Goal: Information Seeking & Learning: Check status

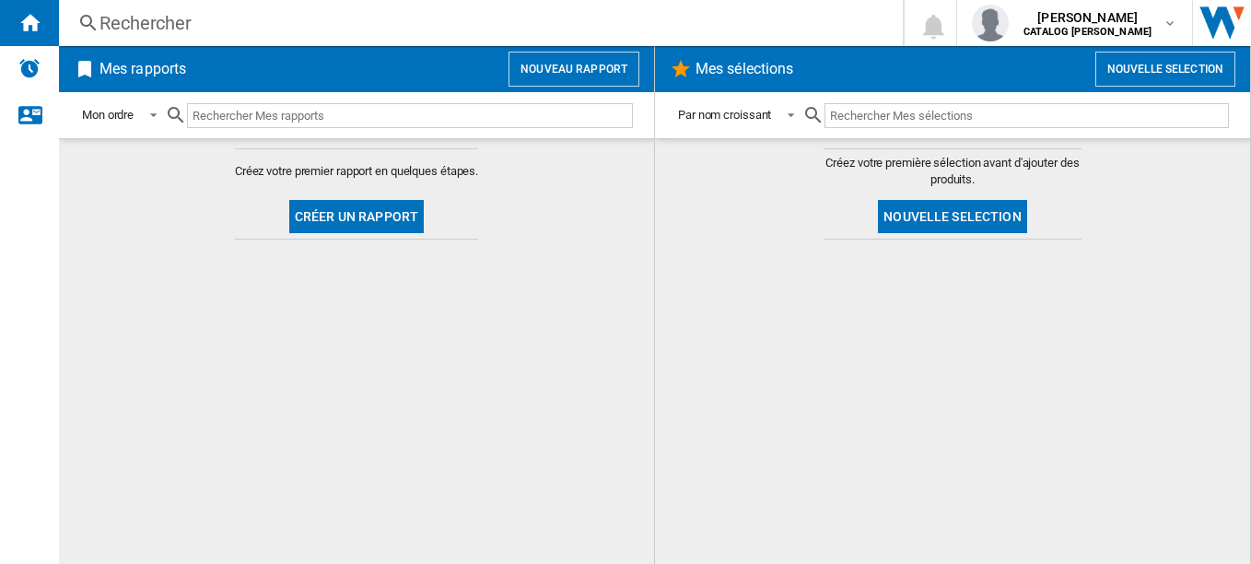
drag, startPoint x: 504, startPoint y: 7, endPoint x: 344, endPoint y: 14, distance: 160.5
click at [344, 14] on div "Rechercher Rechercher 0 [PERSON_NAME] CATALOG [PERSON_NAME] CATALOG [PERSON_NAM…" at bounding box center [655, 23] width 1192 height 46
click at [344, 14] on div "Rechercher" at bounding box center [478, 23] width 756 height 26
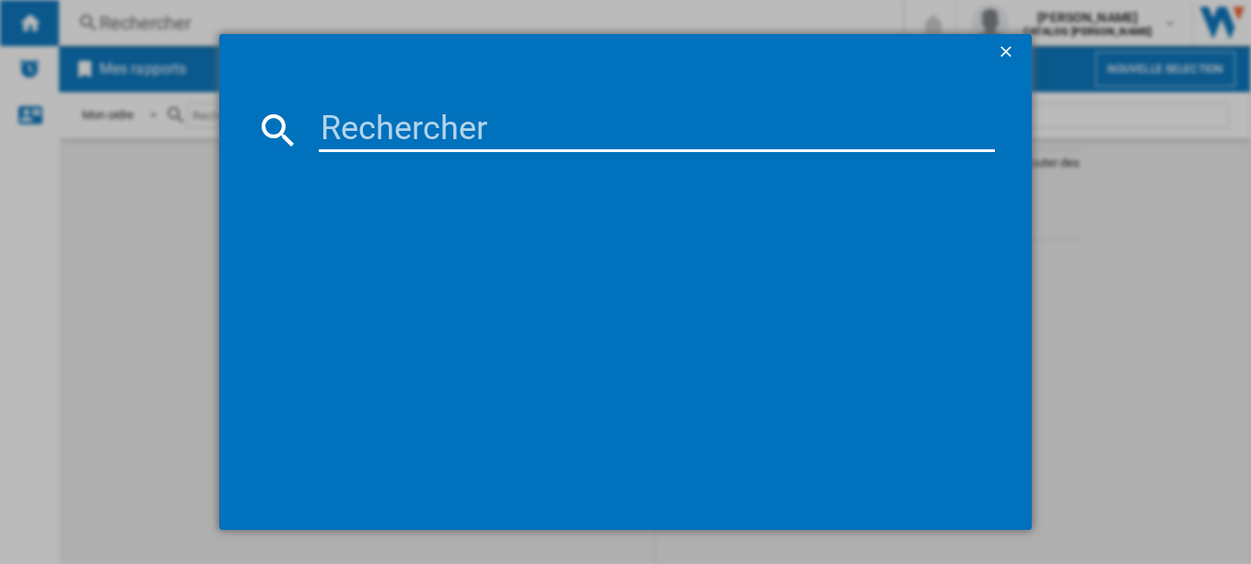
click at [363, 143] on input at bounding box center [657, 130] width 677 height 44
type input "BPI6464B"
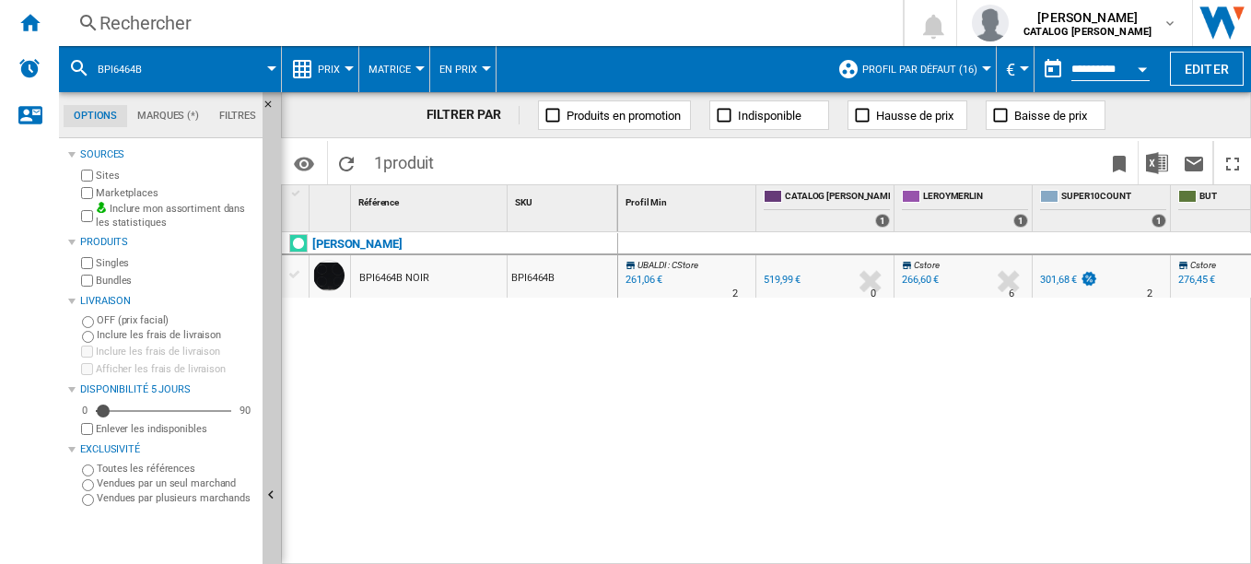
click at [396, 275] on div "BPI6464B NOIR" at bounding box center [394, 278] width 70 height 42
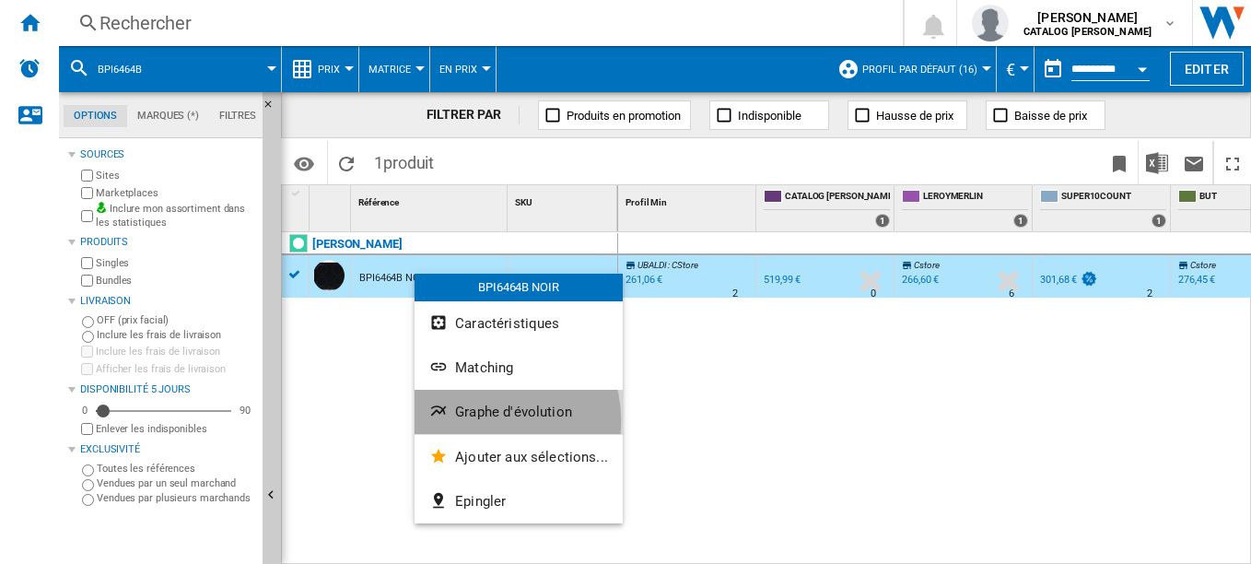
click at [486, 420] on button "Graphe d'évolution" at bounding box center [519, 412] width 208 height 44
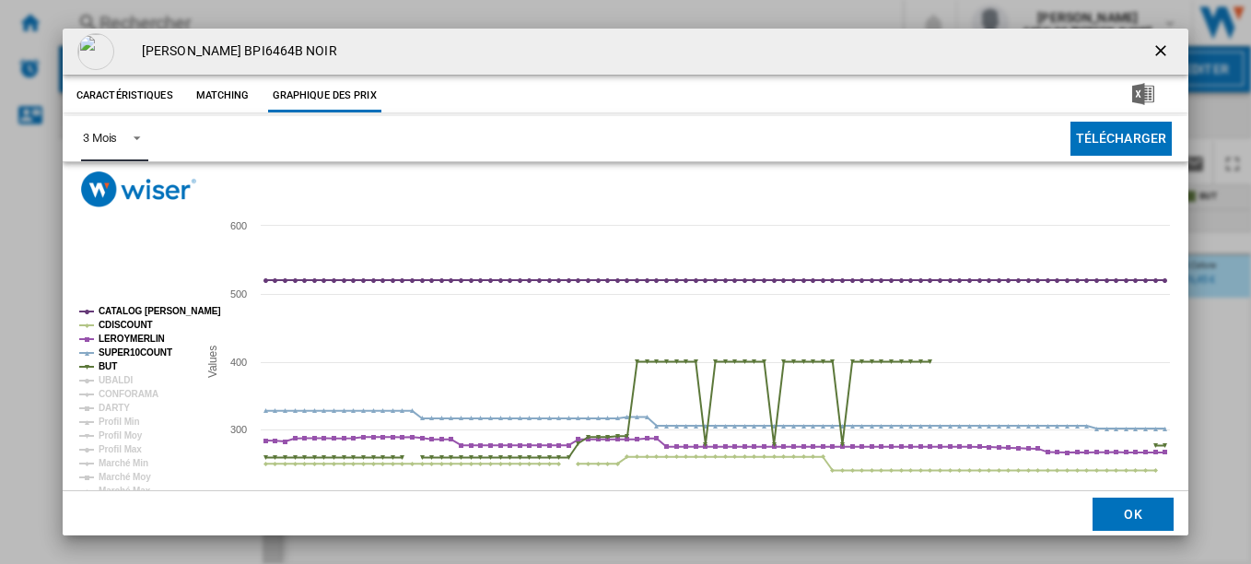
click at [110, 136] on div "3 Mois" at bounding box center [100, 138] width 34 height 14
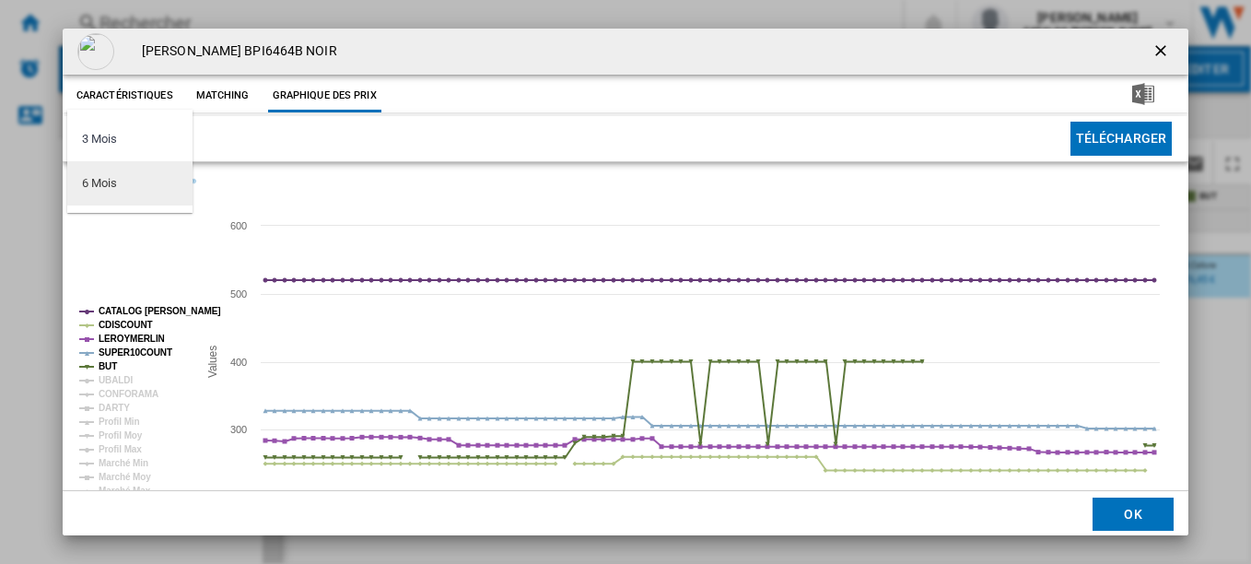
click at [140, 183] on md-option "6 Mois" at bounding box center [129, 183] width 125 height 44
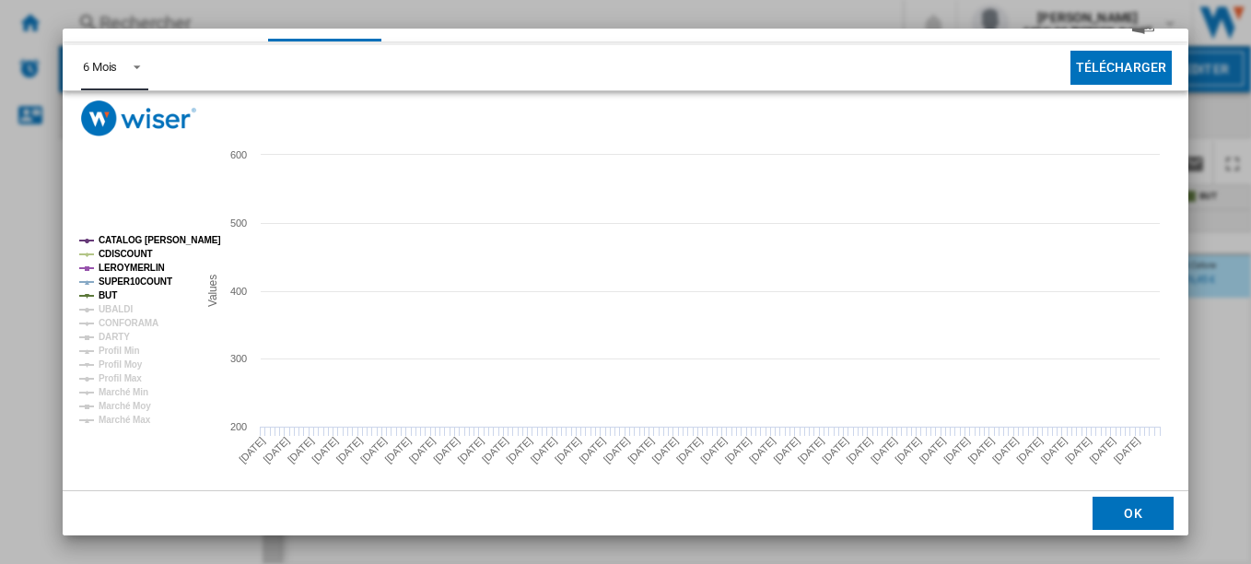
scroll to position [81, 0]
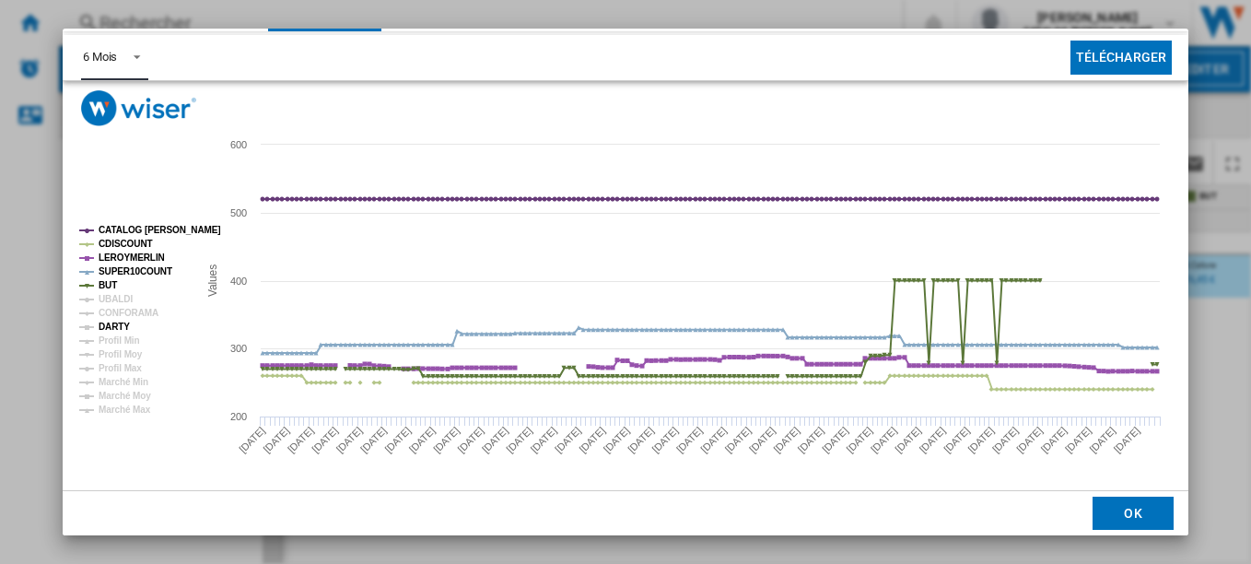
click at [121, 324] on tspan "DARTY" at bounding box center [114, 327] width 31 height 10
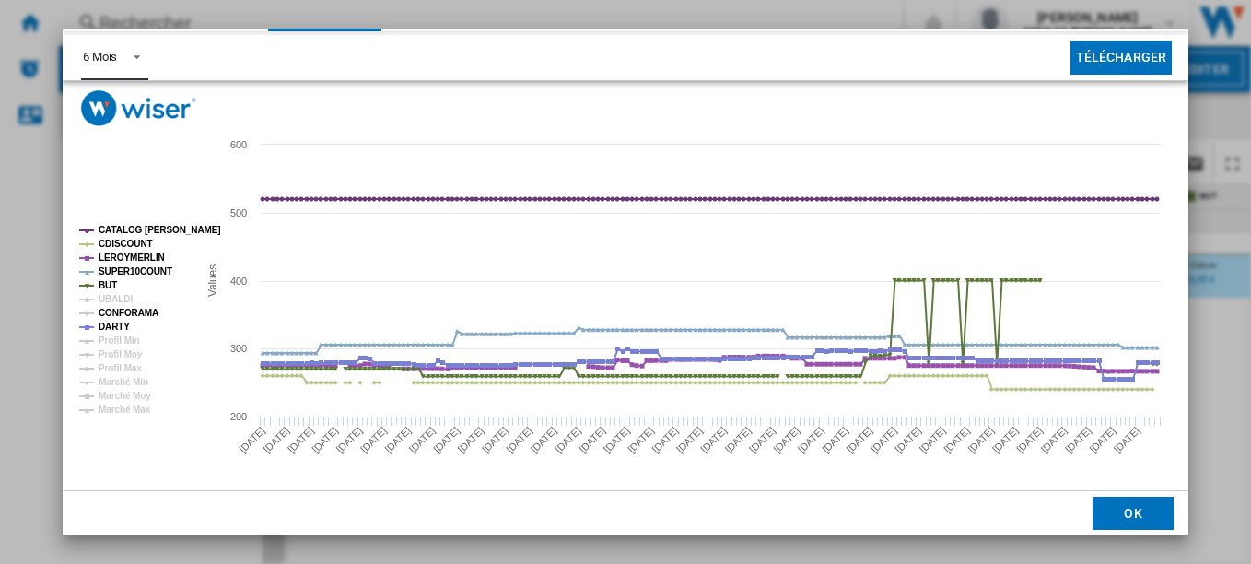
click at [126, 310] on tspan "CONFORAMA" at bounding box center [129, 313] width 60 height 10
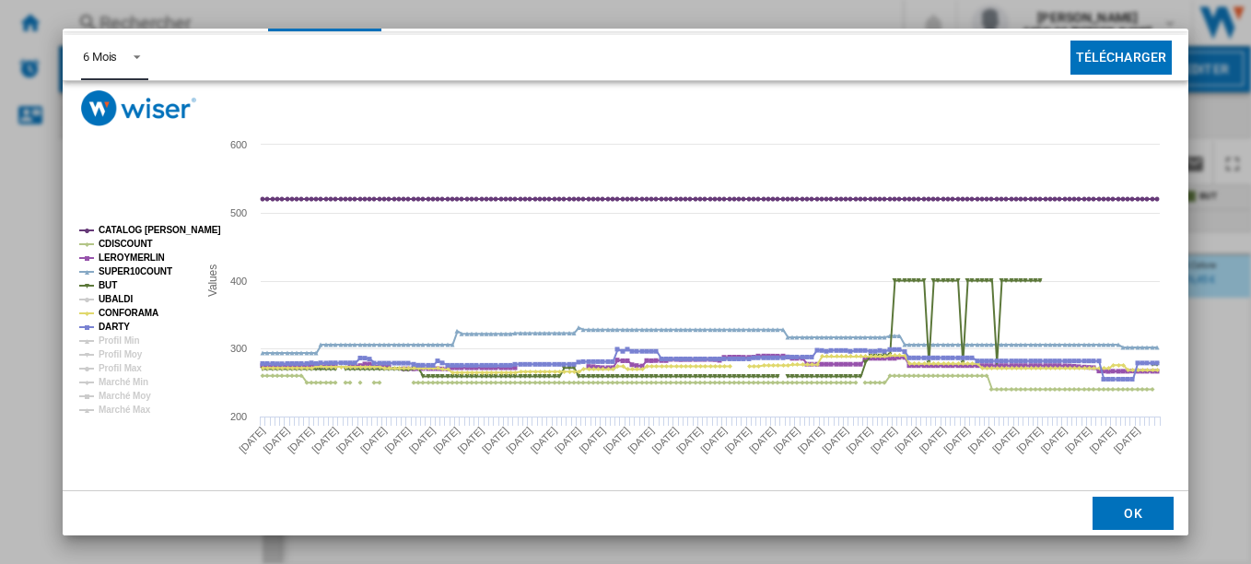
click at [116, 302] on tspan "UBALDI" at bounding box center [116, 299] width 34 height 10
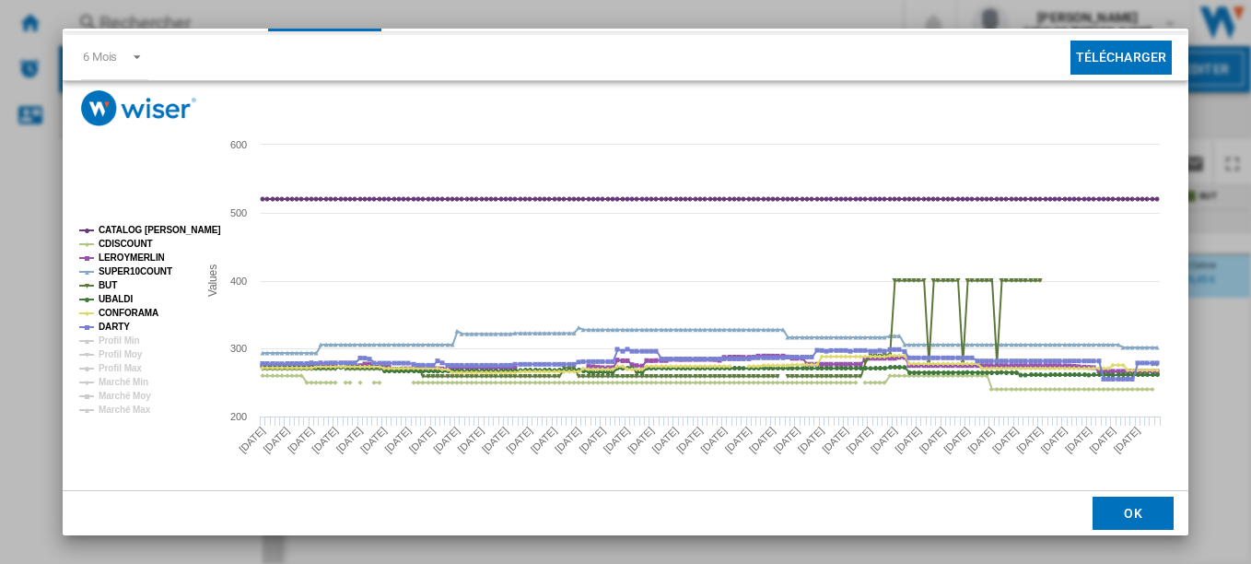
click at [1213, 186] on div "[PERSON_NAME] BPI6464B NOIR Caractéristiques Matching Graphique des prix price …" at bounding box center [625, 282] width 1251 height 564
click at [1099, 505] on button "OK" at bounding box center [1133, 513] width 81 height 33
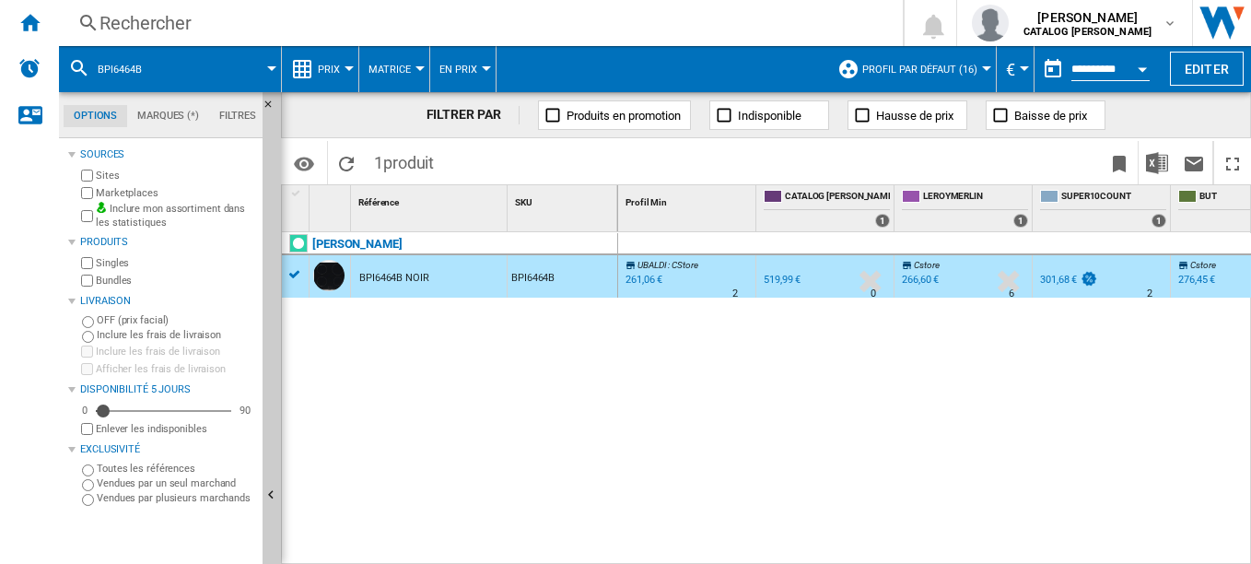
click at [309, 14] on div "Rechercher" at bounding box center [478, 23] width 756 height 26
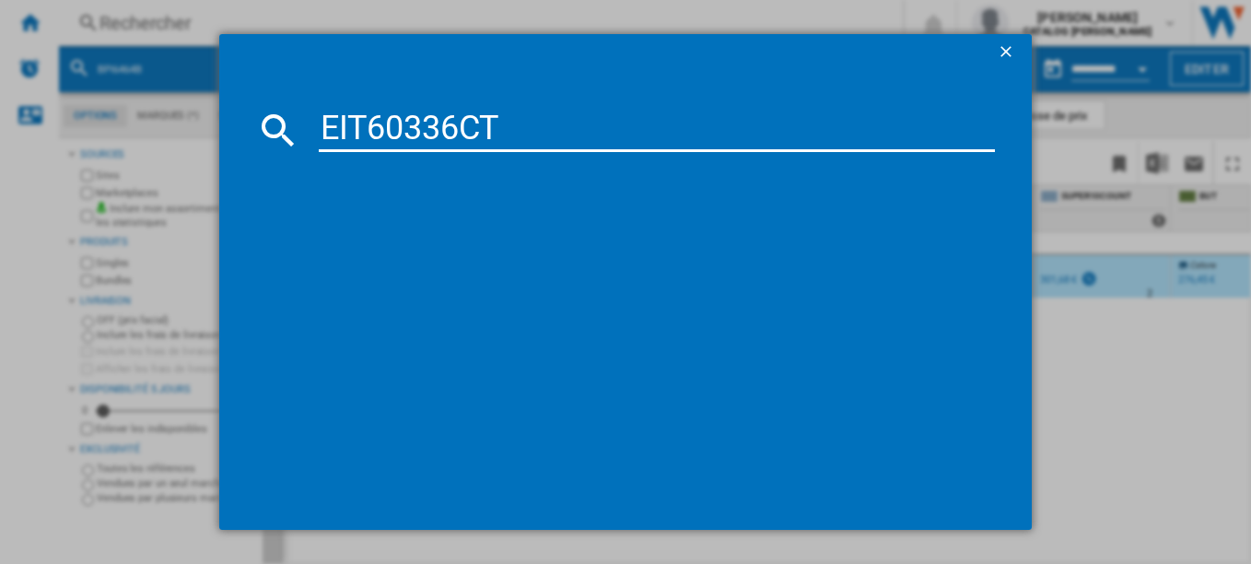
type input "EIT60336CT"
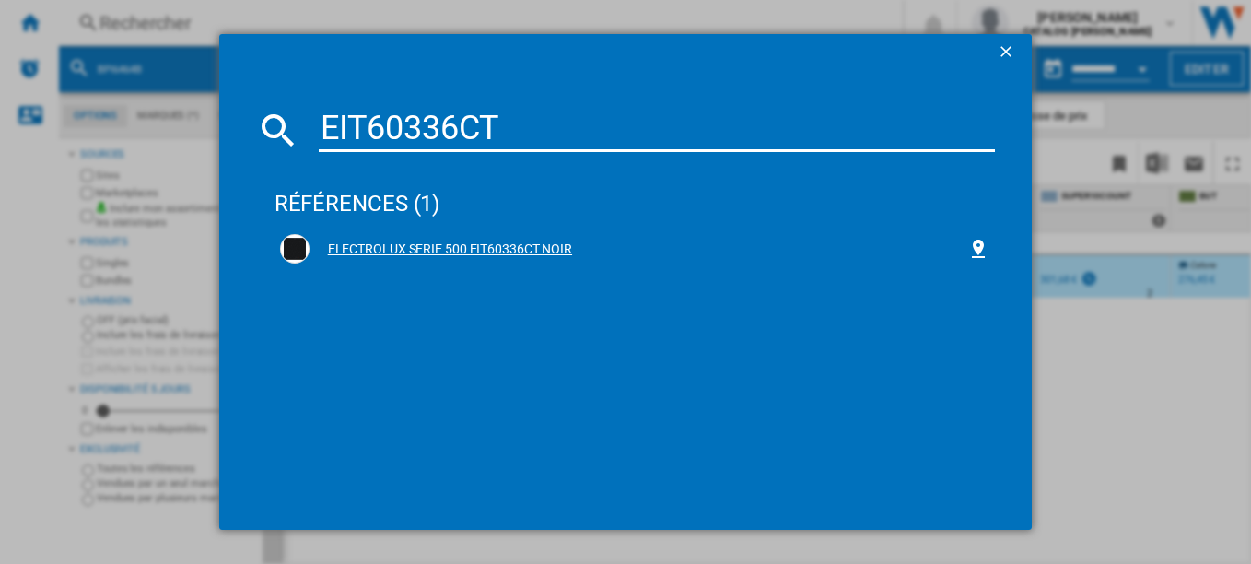
click at [416, 243] on div "ELECTROLUX SERIE 500 EIT60336CT NOIR" at bounding box center [639, 249] width 659 height 18
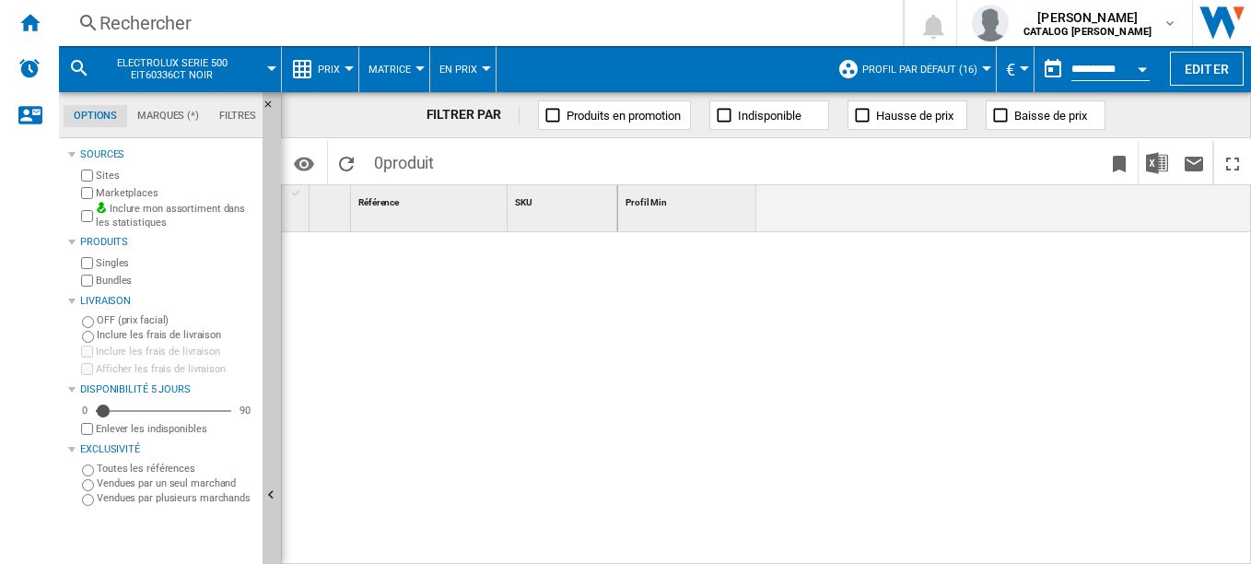
click at [237, 28] on div "Rechercher" at bounding box center [478, 23] width 756 height 26
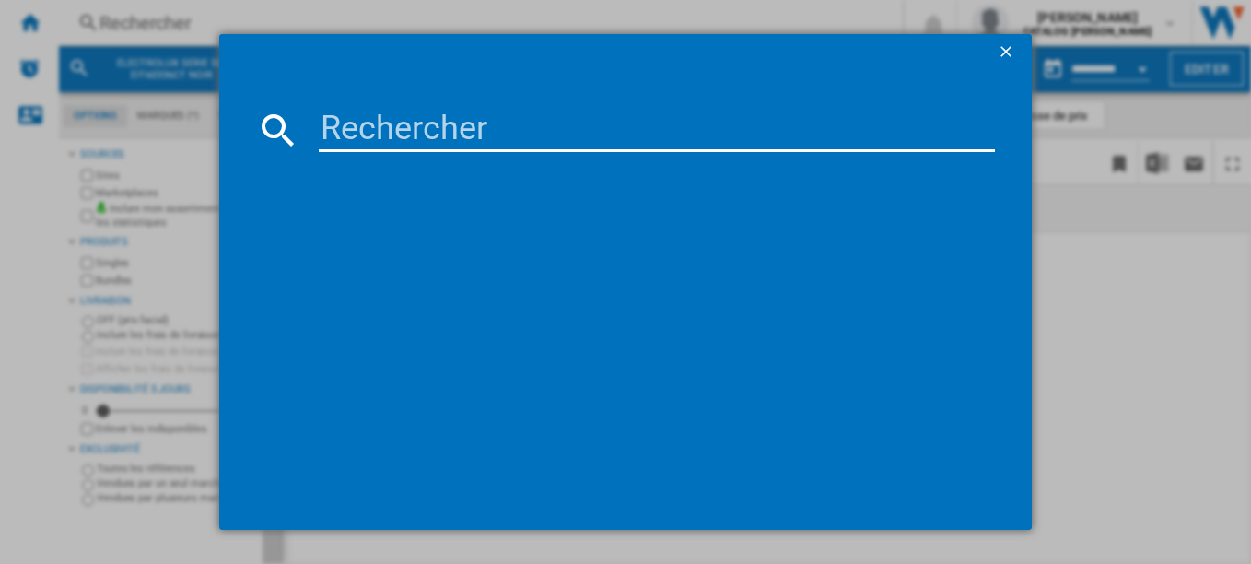
click at [384, 132] on input at bounding box center [657, 130] width 677 height 44
type input "T"
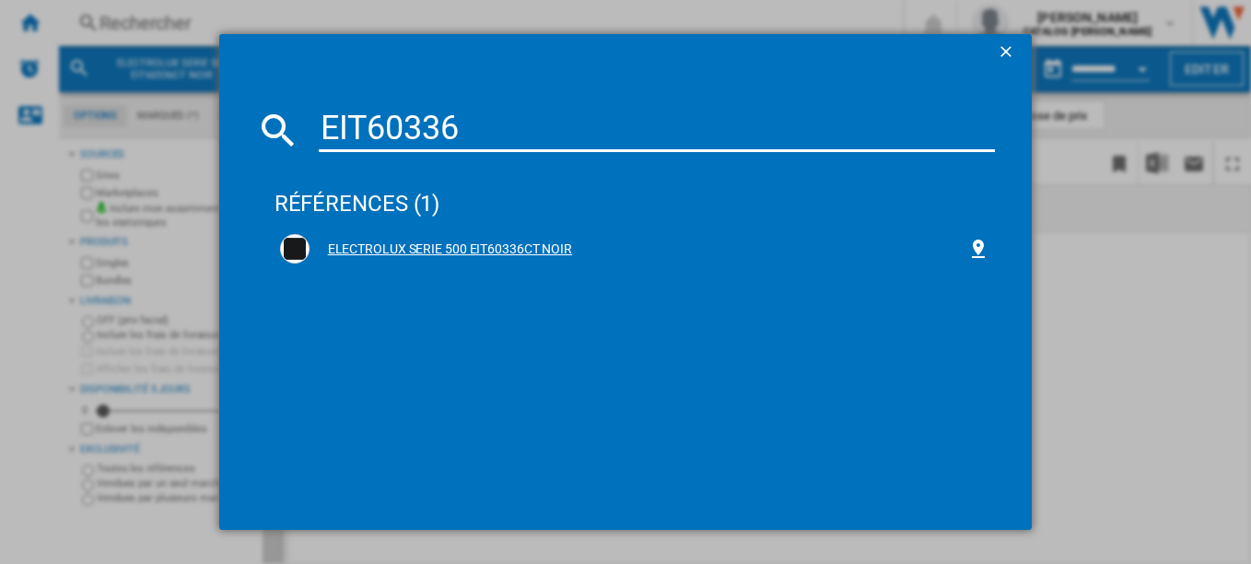
type input "EIT60336"
click at [403, 248] on div "ELECTROLUX SERIE 500 EIT60336CT NOIR" at bounding box center [639, 249] width 659 height 18
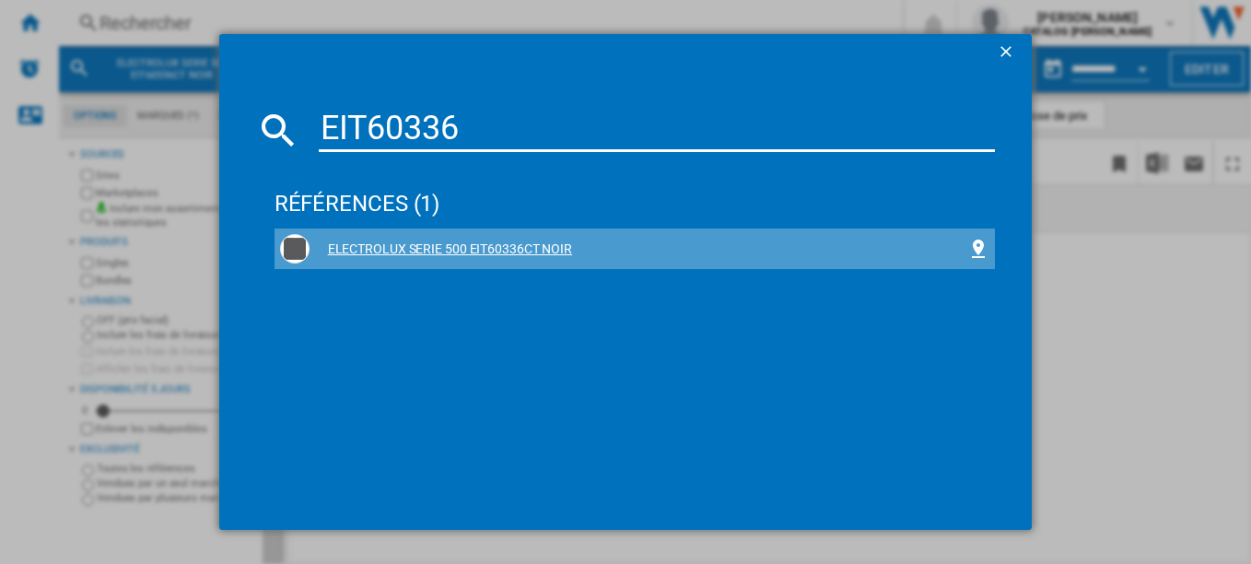
click at [421, 246] on div "ELECTROLUX SERIE 500 EIT60336CT NOIR" at bounding box center [639, 249] width 659 height 18
click at [450, 246] on div "ELECTROLUX SERIE 500 EIT60336CT NOIR" at bounding box center [639, 249] width 659 height 18
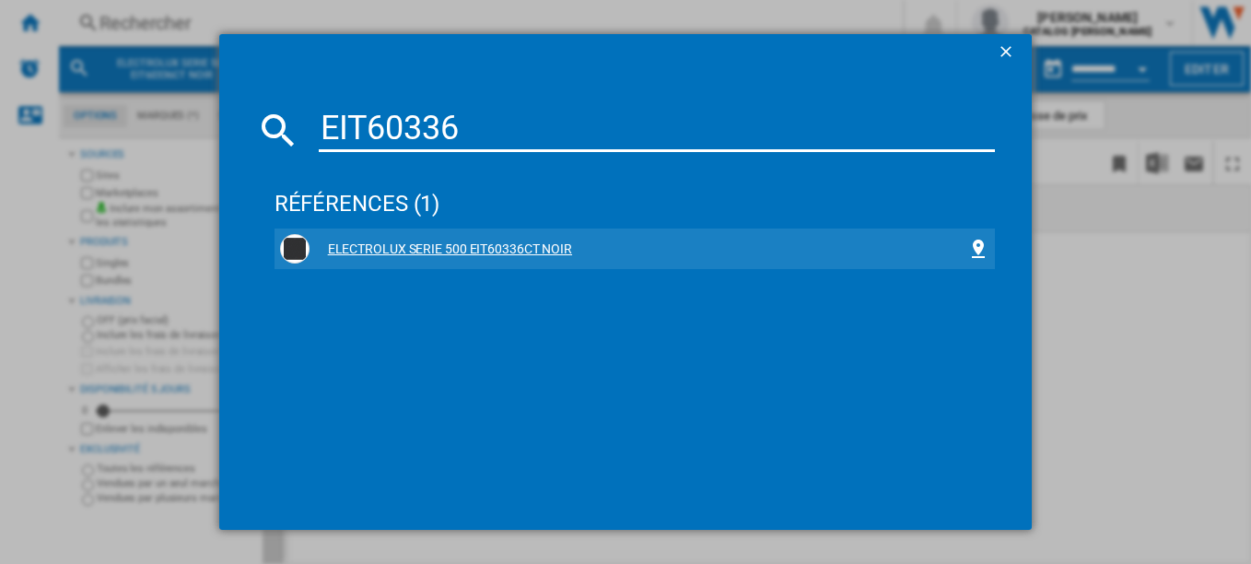
click at [450, 246] on div "ELECTROLUX SERIE 500 EIT60336CT NOIR" at bounding box center [639, 249] width 659 height 18
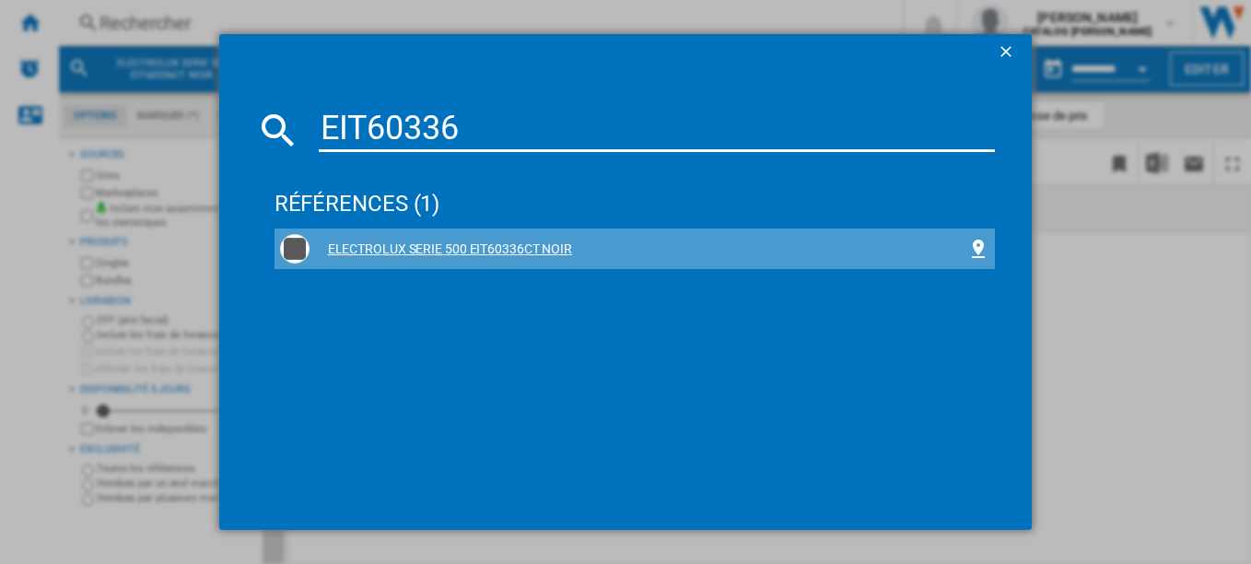
click at [450, 246] on div "ELECTROLUX SERIE 500 EIT60336CT NOIR" at bounding box center [639, 249] width 659 height 18
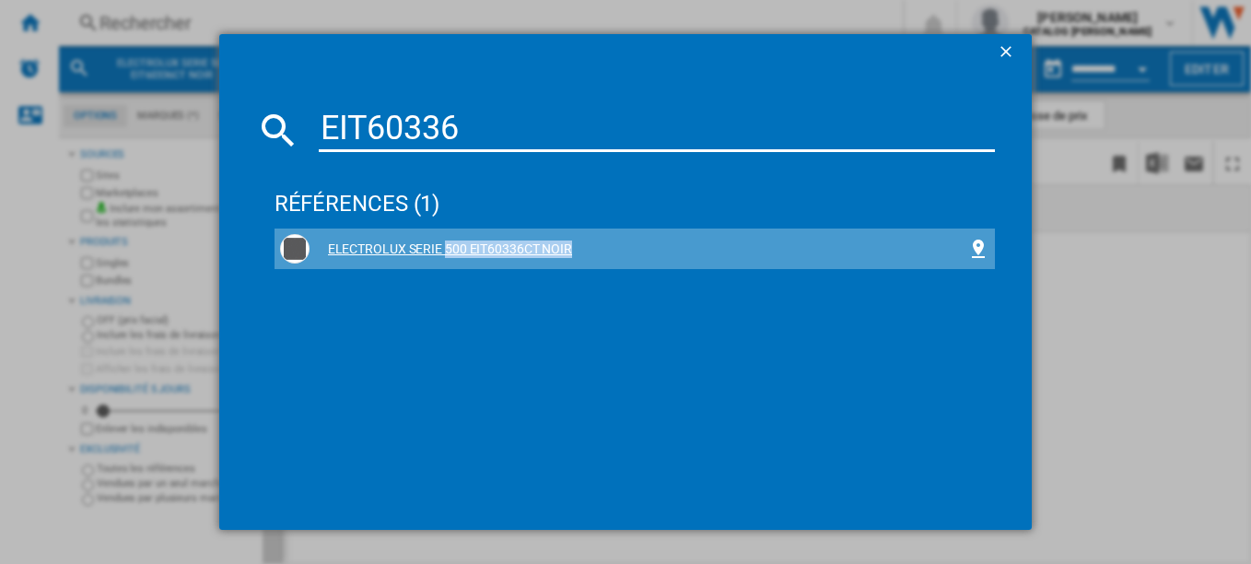
click at [450, 246] on div "ELECTROLUX SERIE 500 EIT60336CT NOIR" at bounding box center [639, 249] width 659 height 18
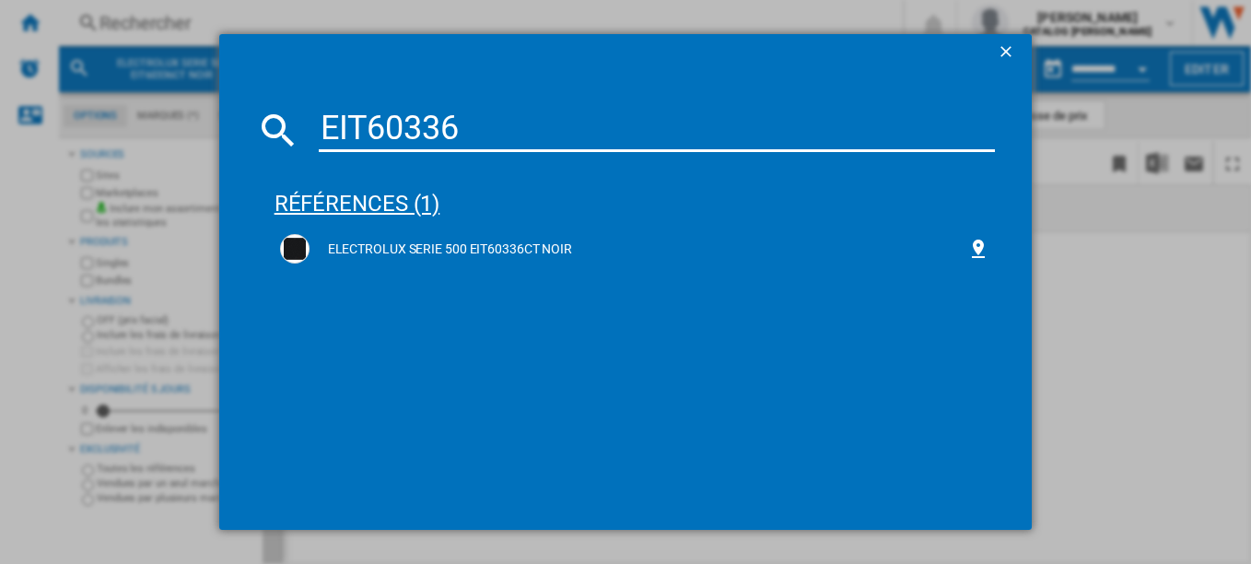
drag, startPoint x: 450, startPoint y: 246, endPoint x: 384, endPoint y: 209, distance: 75.1
click at [384, 209] on div "références (1)" at bounding box center [635, 195] width 721 height 68
